Goal: Navigation & Orientation: Understand site structure

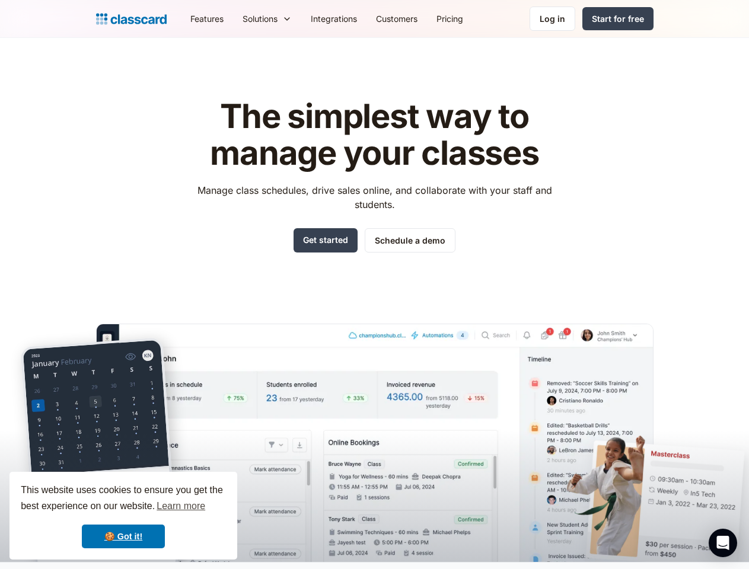
click at [374, 285] on div "The simplest way to manage your classes Manage class schedules, drive sales onl…" at bounding box center [375, 320] width 558 height 483
click at [123, 516] on div "This website uses cookies to ensure you get the best experience on our website.…" at bounding box center [123, 516] width 228 height 88
click at [417, 18] on nav "Features Resources Blog The latest industry news, updates and info. Customer st…" at bounding box center [417, 18] width 473 height 27
click at [233, 18] on div "Solutions Sports academy Swim school Dance studio Gymnastics Music school Marti…" at bounding box center [267, 18] width 68 height 27
click at [723, 543] on icon "Open Intercom Messenger" at bounding box center [723, 543] width 12 height 14
